Goal: Find specific page/section: Locate a particular part of the current website

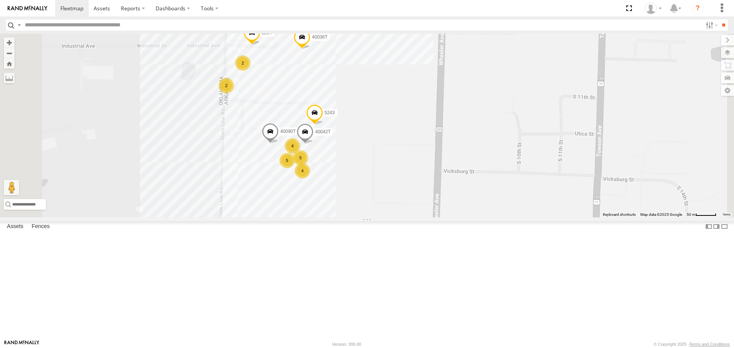
drag, startPoint x: 423, startPoint y: 116, endPoint x: 426, endPoint y: 130, distance: 14.8
click at [426, 130] on div "T1818 5318 T3214 7768T 40022T T1806 87121T 40087T 40037T 37120T 40134T 37121T 5…" at bounding box center [367, 125] width 734 height 183
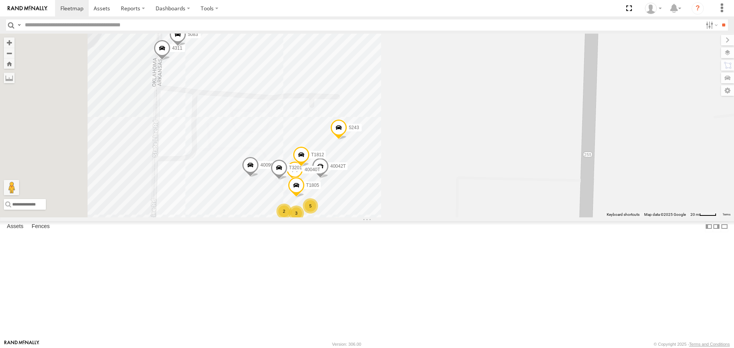
drag, startPoint x: 451, startPoint y: 165, endPoint x: 501, endPoint y: 159, distance: 50.5
click at [493, 130] on div "T1818 5318 T3214 7768T 40022T T1806 87121T 40087T 40037T 37120T 40134T 37121T 5…" at bounding box center [367, 125] width 734 height 183
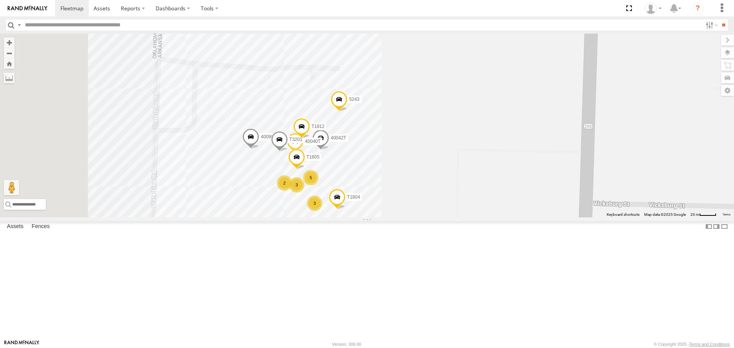
drag, startPoint x: 514, startPoint y: 212, endPoint x: 520, endPoint y: 150, distance: 62.6
click at [520, 150] on div "T1818 5318 T3214 7768T 40022T T1806 87121T 40087T 40037T 37120T 40134T 37121T 5…" at bounding box center [367, 125] width 734 height 183
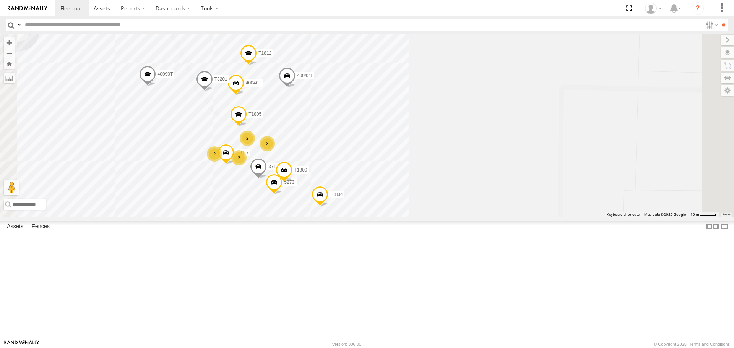
drag, startPoint x: 382, startPoint y: 144, endPoint x: 389, endPoint y: 156, distance: 14.7
click at [295, 88] on span at bounding box center [287, 78] width 17 height 21
drag, startPoint x: 383, startPoint y: 138, endPoint x: 430, endPoint y: 177, distance: 60.8
click at [297, 79] on label at bounding box center [289, 76] width 15 height 5
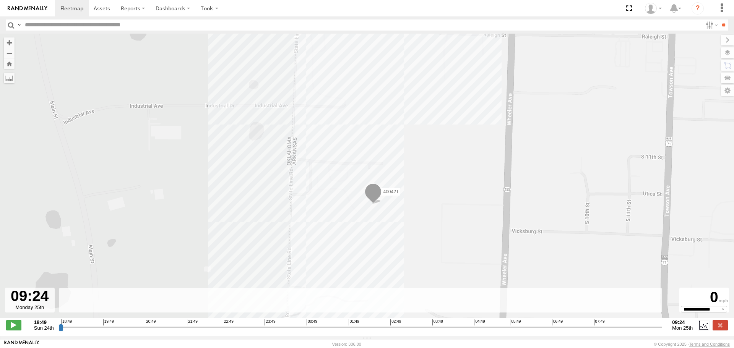
drag, startPoint x: 61, startPoint y: 331, endPoint x: 668, endPoint y: 321, distance: 606.6
type input "**********"
click at [662, 324] on input "range" at bounding box center [360, 327] width 603 height 7
click at [728, 54] on label at bounding box center [720, 52] width 28 height 11
click at [0, 0] on span "Basemaps" at bounding box center [0, 0] width 0 height 0
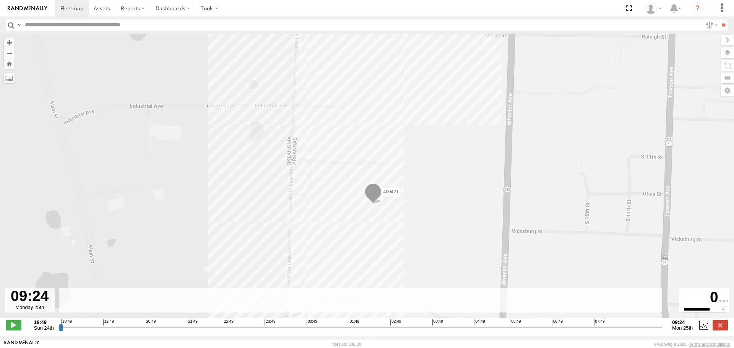
click at [0, 0] on span "Satellite + Roadmap" at bounding box center [0, 0] width 0 height 0
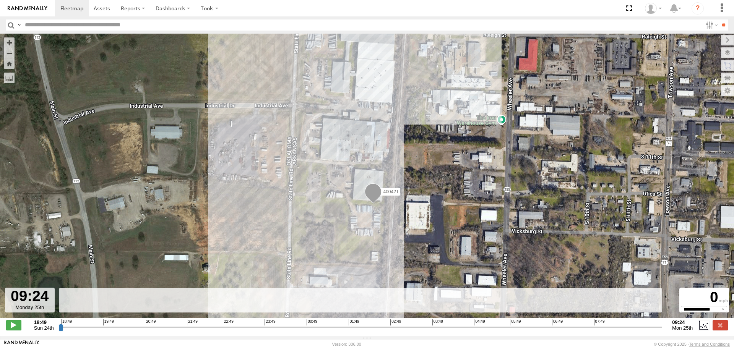
click at [0, 0] on span "Roadmap" at bounding box center [0, 0] width 0 height 0
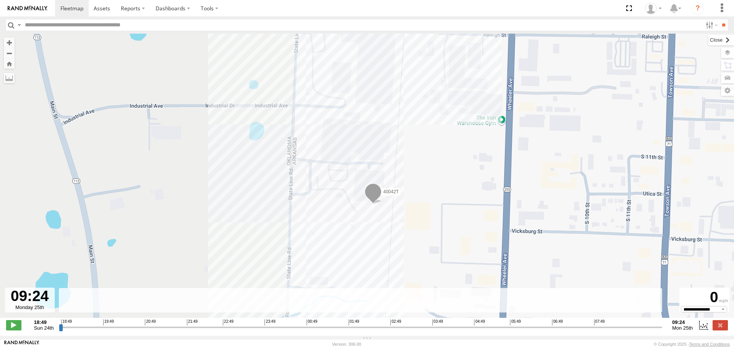
click at [708, 40] on label at bounding box center [721, 40] width 26 height 11
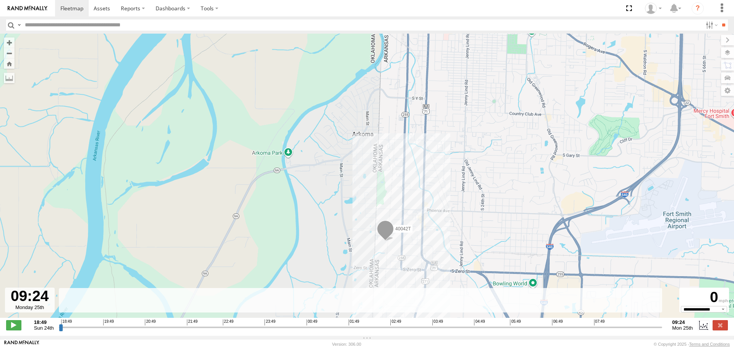
drag, startPoint x: 214, startPoint y: 231, endPoint x: 283, endPoint y: 222, distance: 69.7
click at [281, 224] on div "40042T" at bounding box center [367, 180] width 734 height 292
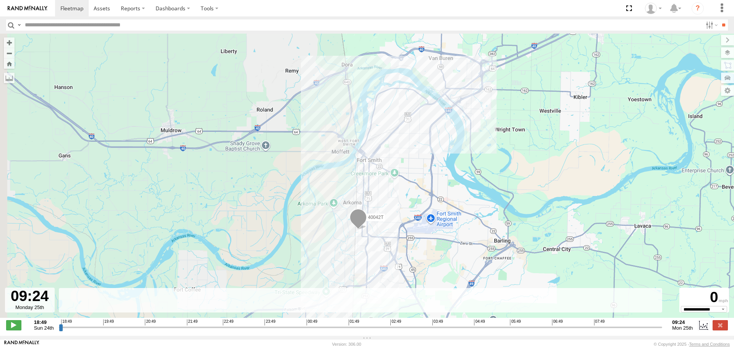
drag, startPoint x: 267, startPoint y: 217, endPoint x: 297, endPoint y: 212, distance: 30.2
click at [298, 213] on div "40042T" at bounding box center [367, 180] width 734 height 292
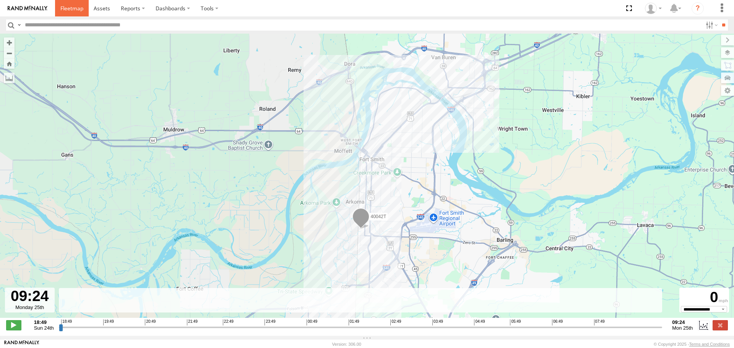
drag, startPoint x: 71, startPoint y: 9, endPoint x: 79, endPoint y: 35, distance: 27.3
click at [71, 9] on span at bounding box center [71, 8] width 23 height 7
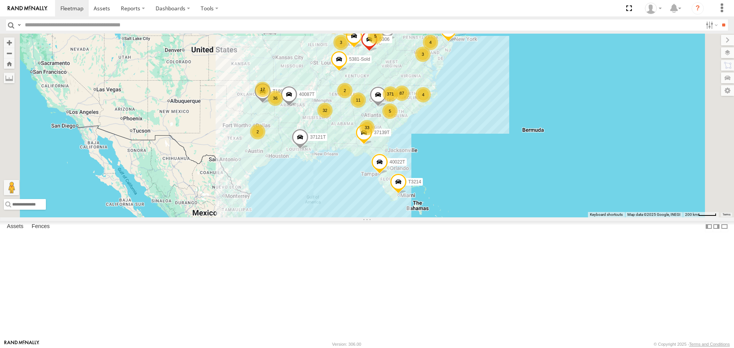
drag, startPoint x: 310, startPoint y: 192, endPoint x: 305, endPoint y: 150, distance: 42.0
click at [304, 151] on div "T1818 5318 T3214 7768T 40022T T1806 87121T 40087T 40037T 37120T 40134T 37121T 5…" at bounding box center [367, 125] width 734 height 183
